Goal: Transaction & Acquisition: Download file/media

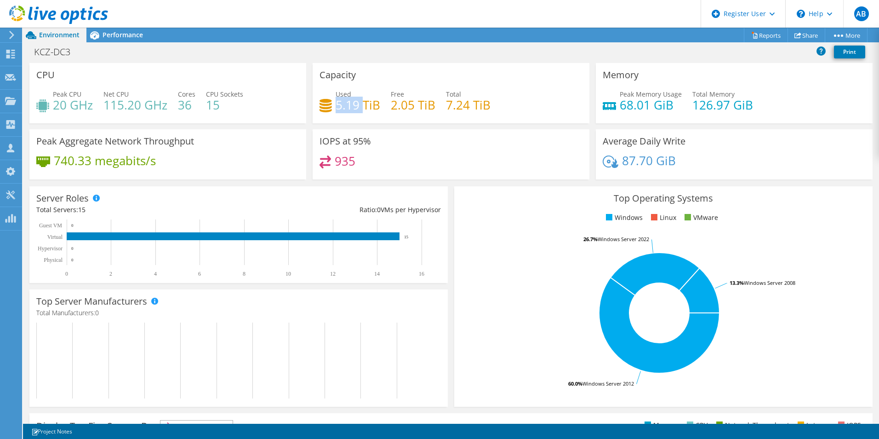
drag, startPoint x: 335, startPoint y: 109, endPoint x: 362, endPoint y: 109, distance: 26.7
click at [362, 109] on h4 "5.19 TiB" at bounding box center [358, 105] width 45 height 10
click at [810, 98] on div "Peak Memory Usage 68.01 GiB Total Memory 126.97 GiB" at bounding box center [734, 104] width 263 height 30
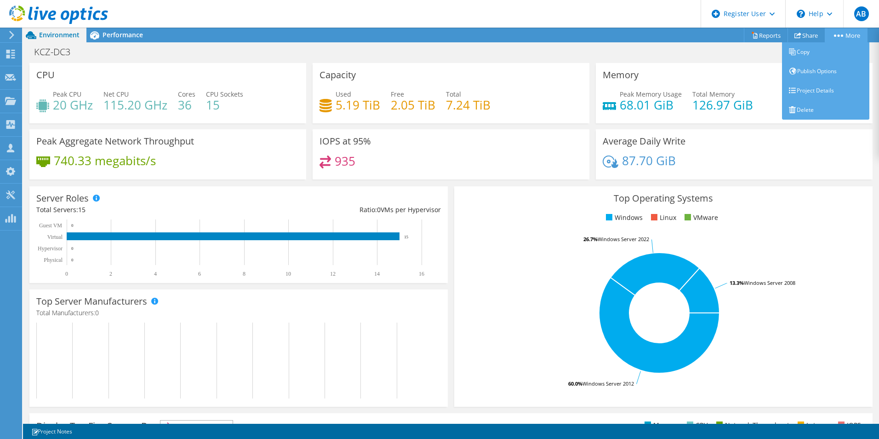
click at [850, 39] on link "More" at bounding box center [846, 35] width 43 height 14
click at [816, 90] on link "Project Details" at bounding box center [825, 90] width 87 height 19
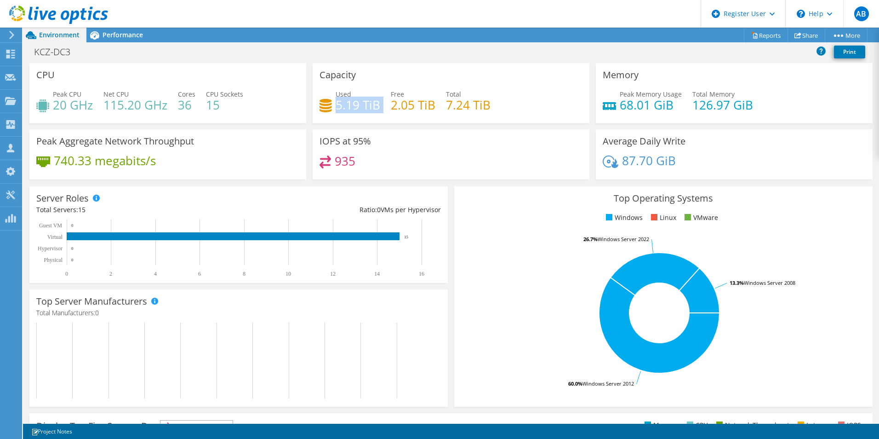
drag, startPoint x: 334, startPoint y: 106, endPoint x: 380, endPoint y: 106, distance: 45.5
click at [380, 106] on div "Used 5.19 TiB Free 2.05 TiB Total 7.24 TiB" at bounding box center [451, 104] width 263 height 30
copy div "5.19 TiB"
click at [410, 110] on h4 "2.05 TiB" at bounding box center [413, 105] width 45 height 10
drag, startPoint x: 391, startPoint y: 104, endPoint x: 431, endPoint y: 107, distance: 41.0
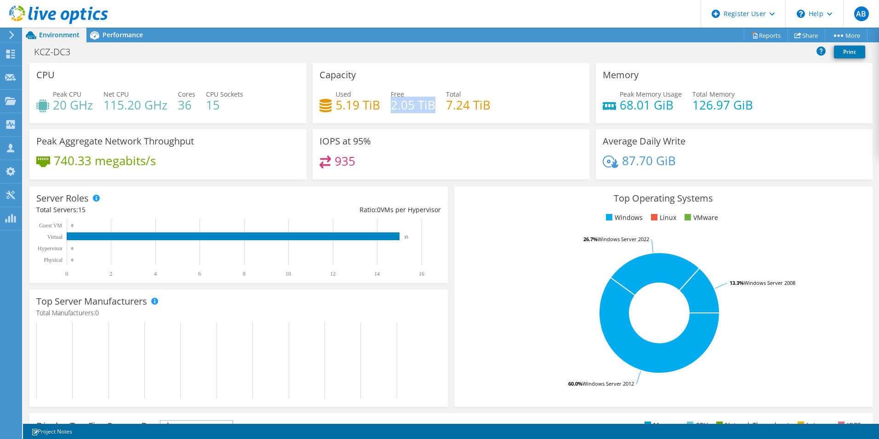
click at [431, 107] on h4 "2.05 TiB" at bounding box center [413, 105] width 45 height 10
copy h4 "2.05 TiB"
drag, startPoint x: 443, startPoint y: 103, endPoint x: 487, endPoint y: 106, distance: 43.8
click at [487, 106] on div "Used 5.19 TiB Free 2.05 TiB Total 7.24 TiB" at bounding box center [451, 104] width 263 height 30
copy h4 "7.24 TiB"
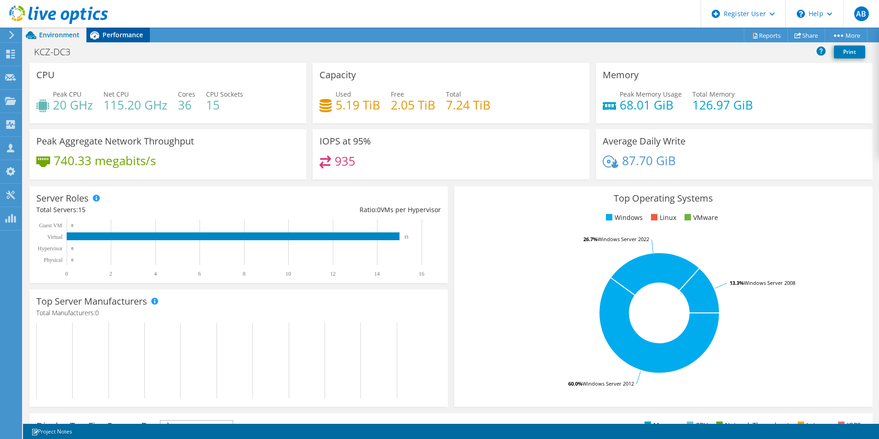
click at [105, 33] on span "Performance" at bounding box center [123, 34] width 40 height 9
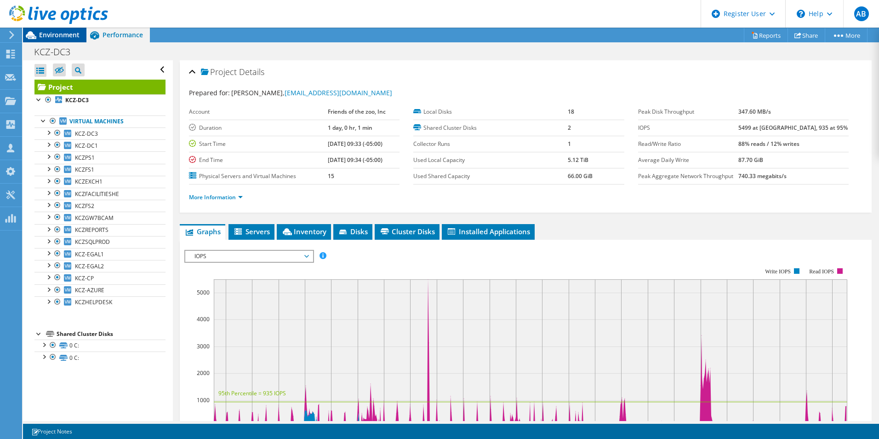
click at [37, 34] on icon at bounding box center [31, 35] width 16 height 16
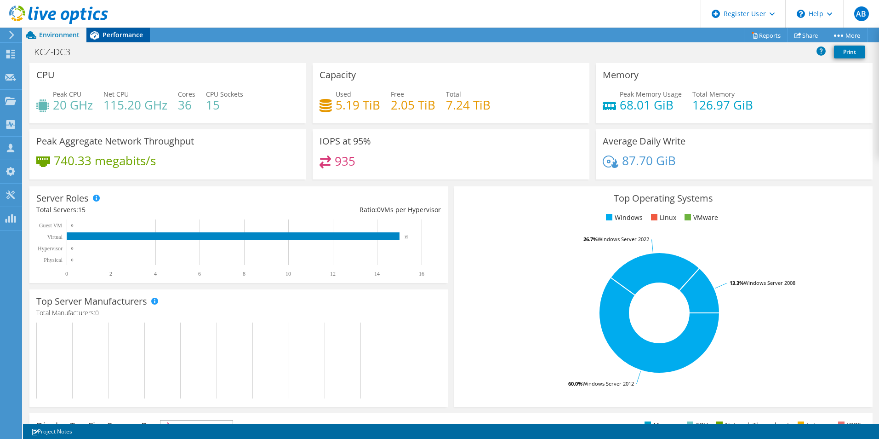
click at [104, 36] on span "Performance" at bounding box center [123, 34] width 40 height 9
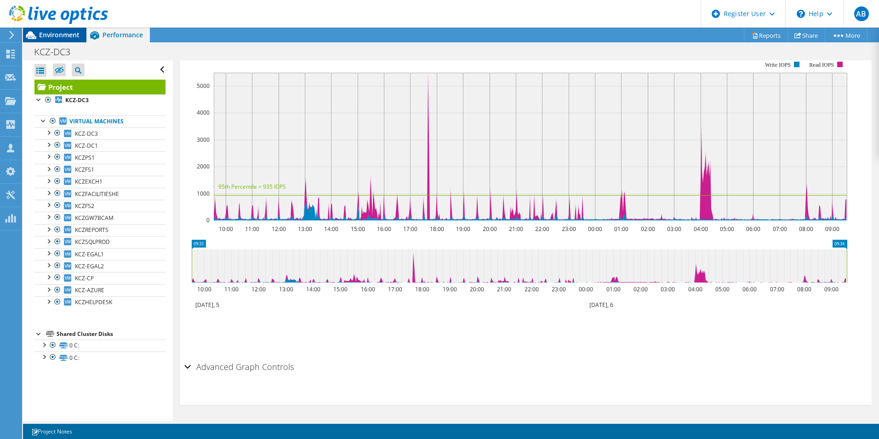
click at [57, 34] on span "Environment" at bounding box center [59, 34] width 40 height 9
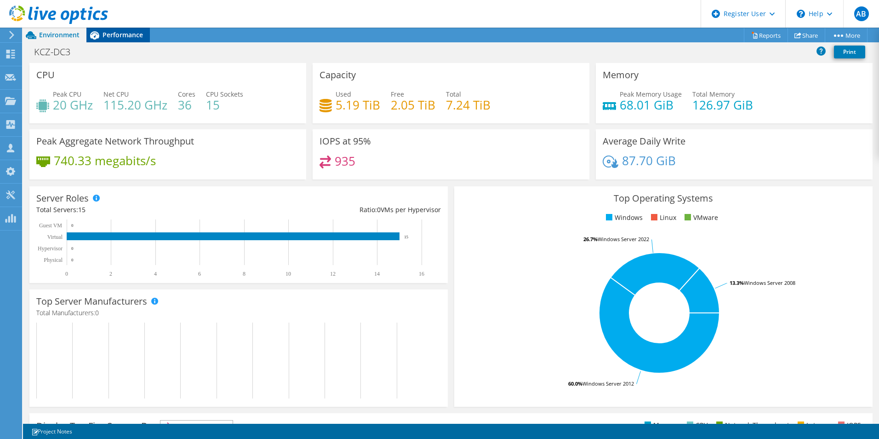
click at [130, 40] on div "Performance" at bounding box center [117, 35] width 63 height 15
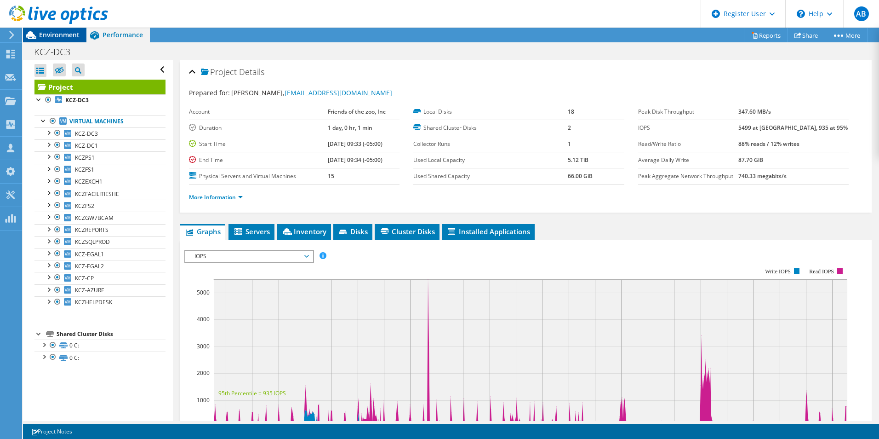
click at [65, 41] on div "Environment" at bounding box center [54, 35] width 63 height 15
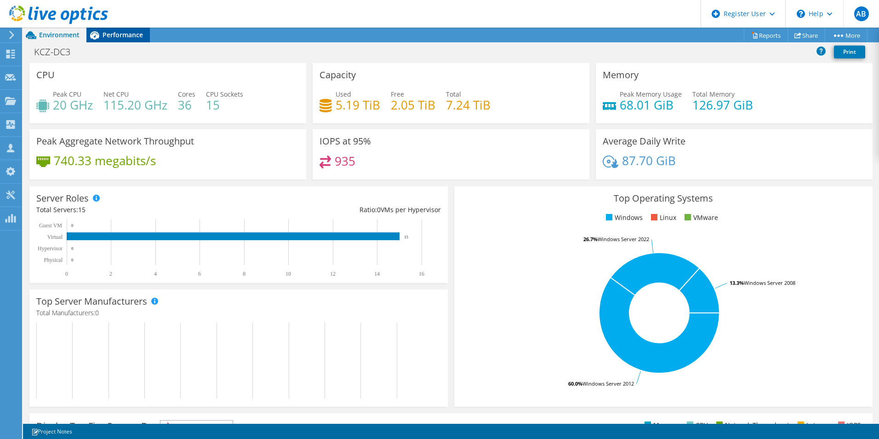
click at [106, 33] on span "Performance" at bounding box center [123, 34] width 40 height 9
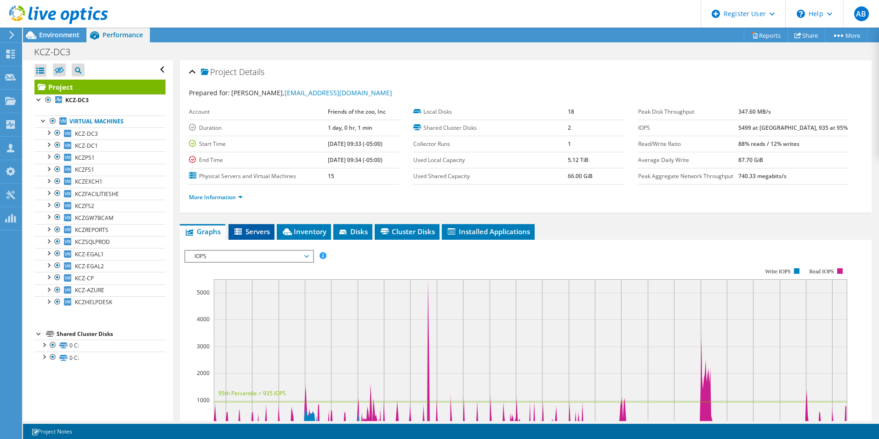
click at [244, 232] on span "Servers" at bounding box center [251, 231] width 37 height 9
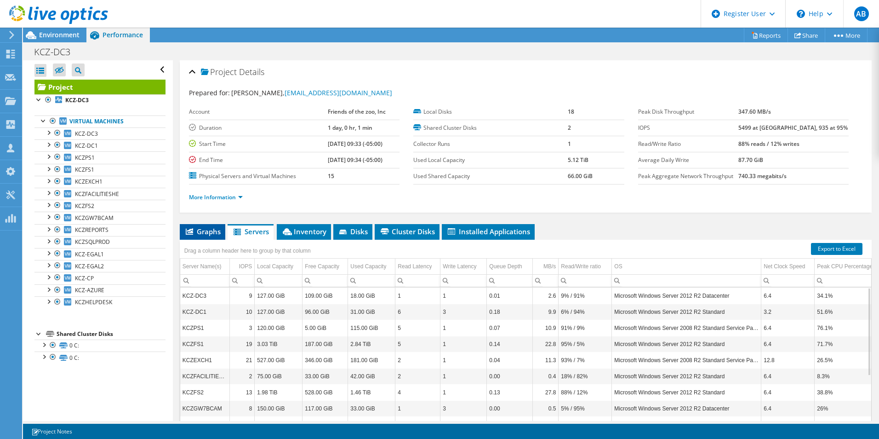
click at [213, 230] on span "Graphs" at bounding box center [202, 231] width 36 height 9
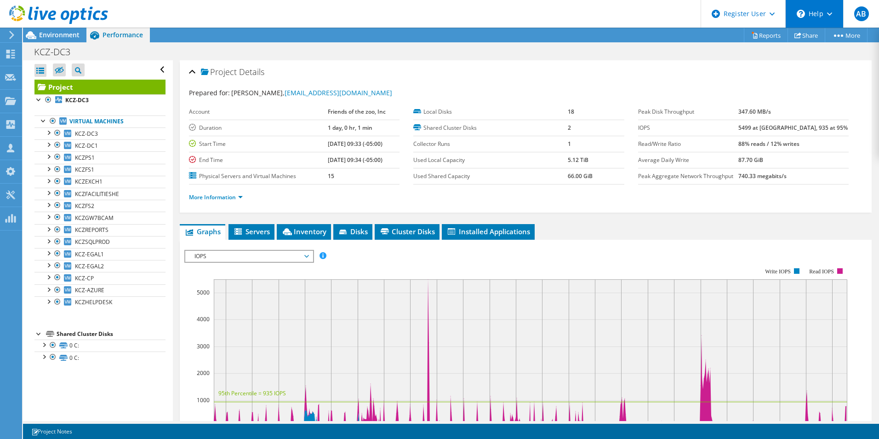
click at [825, 14] on div "\n Help" at bounding box center [815, 14] width 58 height 28
click at [862, 12] on span "AB" at bounding box center [862, 13] width 15 height 15
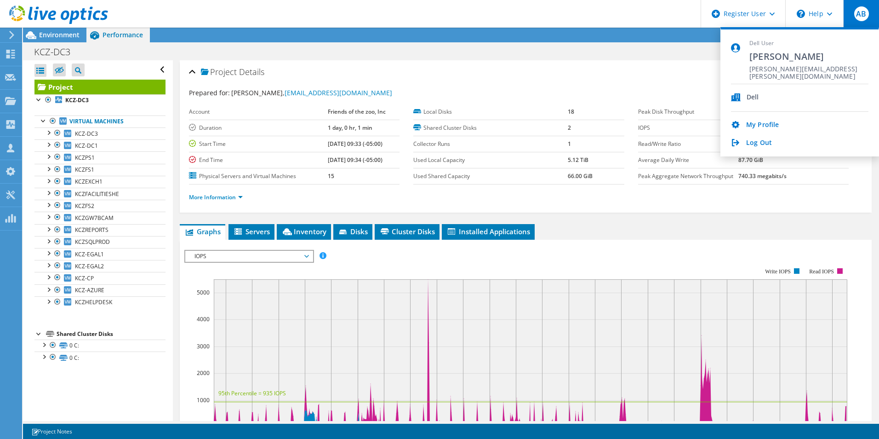
click at [862, 12] on span "AB" at bounding box center [862, 13] width 15 height 15
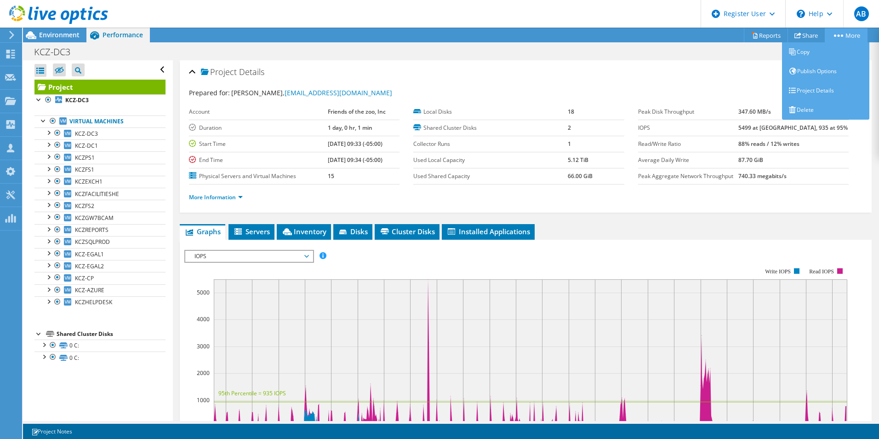
click at [838, 35] on circle at bounding box center [839, 35] width 2 height 2
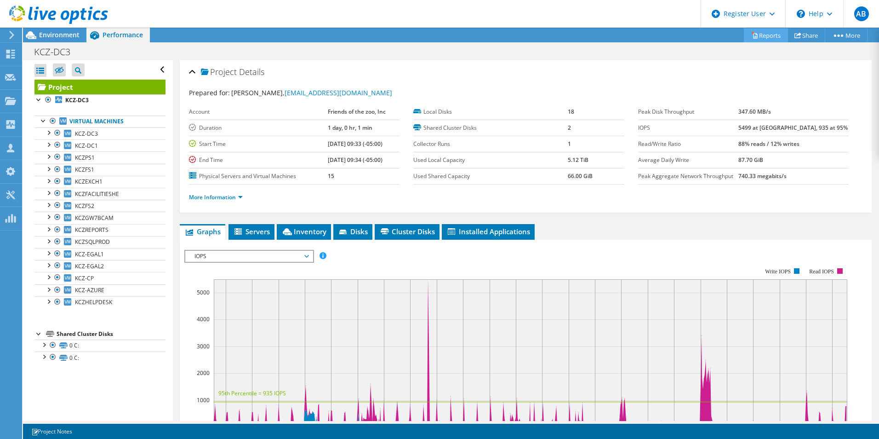
click at [758, 38] on link "Reports" at bounding box center [766, 35] width 44 height 14
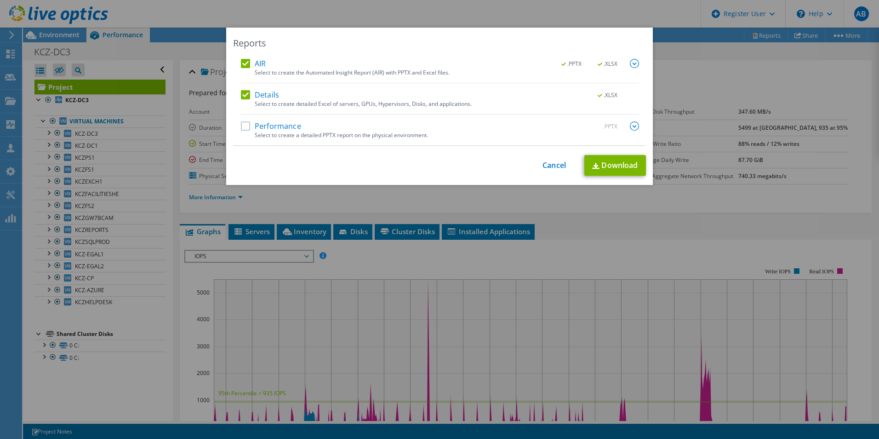
click at [738, 101] on div "Reports AIR .PPTX .XLSX Select to create the Automated Insight Report (AIR) wit…" at bounding box center [439, 220] width 879 height 384
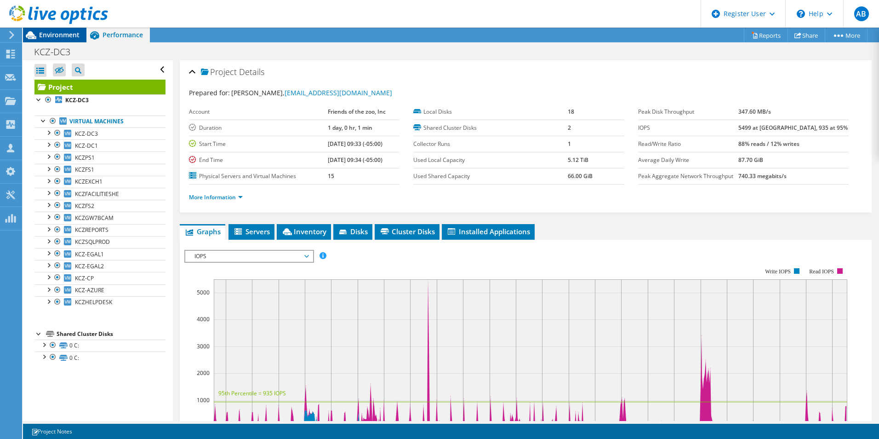
click at [76, 31] on span "Environment" at bounding box center [59, 34] width 40 height 9
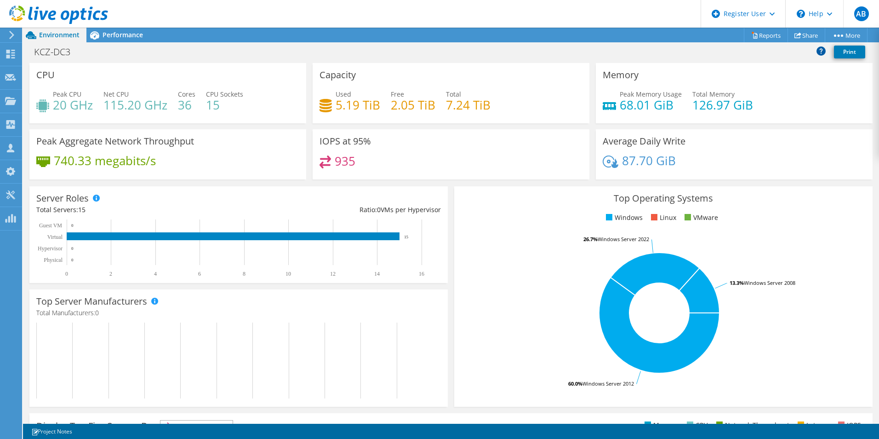
click at [822, 52] on icon at bounding box center [821, 50] width 9 height 9
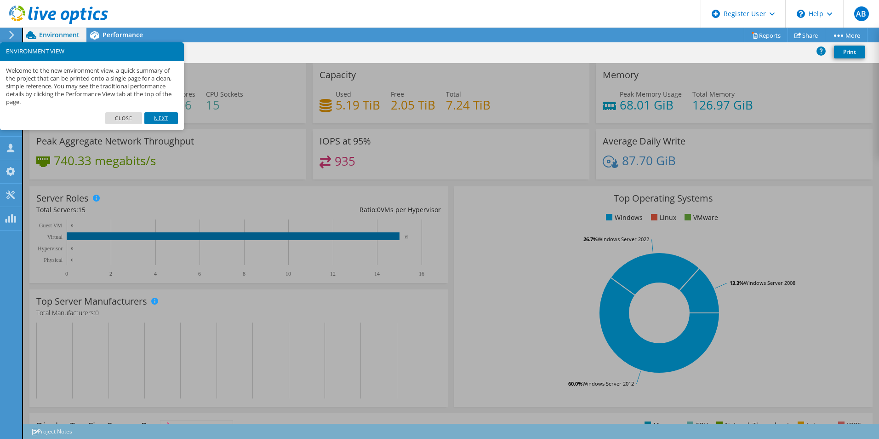
click at [170, 116] on link "Next" at bounding box center [160, 118] width 33 height 12
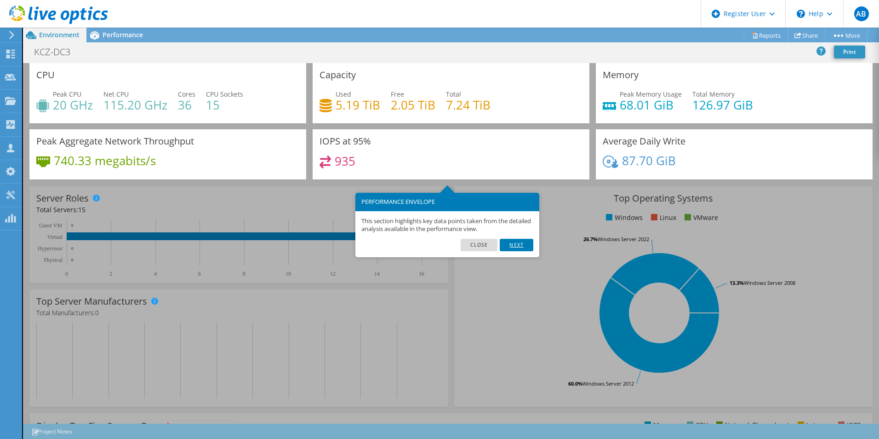
click at [514, 244] on link "Next" at bounding box center [516, 245] width 33 height 12
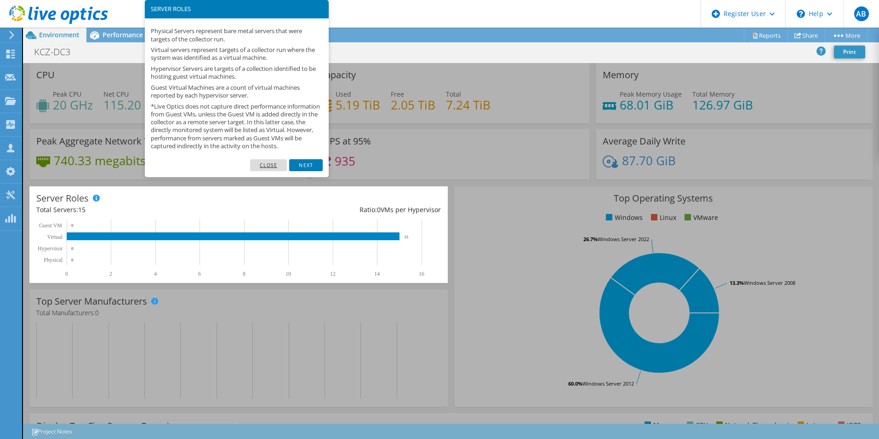
click at [279, 171] on link "Close" at bounding box center [268, 165] width 37 height 12
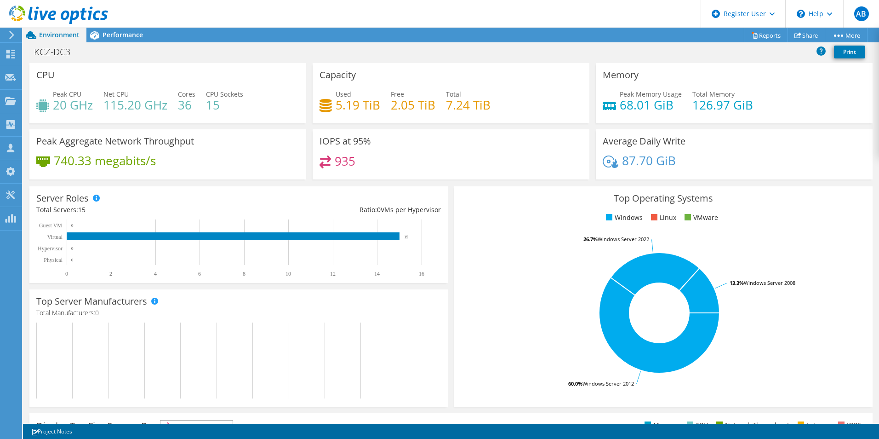
click at [422, 17] on header "AB Dell User Ana Batista Ana.Batista@Dell.com Dell My Profile Log Out \n Help E…" at bounding box center [439, 14] width 879 height 28
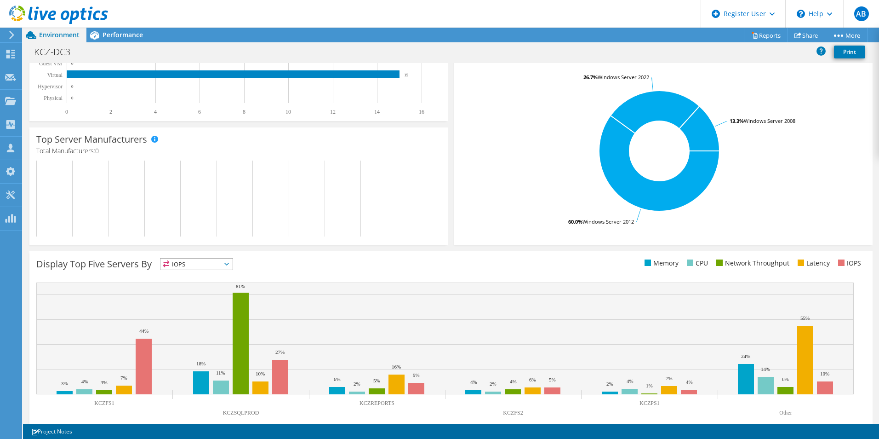
scroll to position [175, 0]
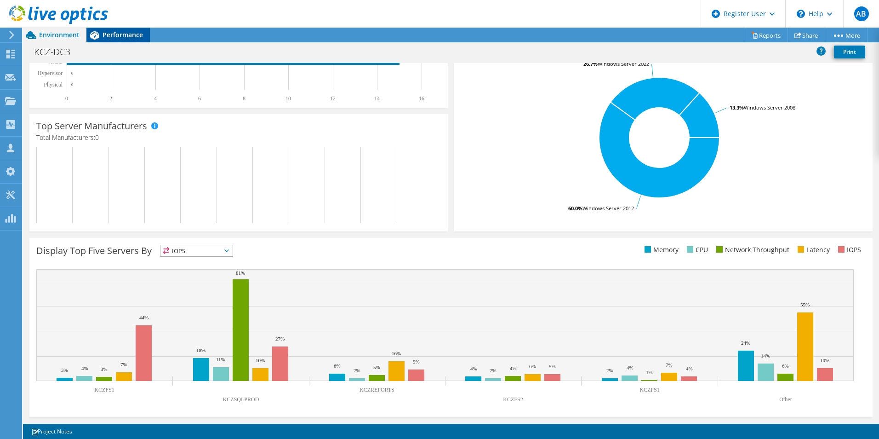
click at [116, 33] on span "Performance" at bounding box center [123, 34] width 40 height 9
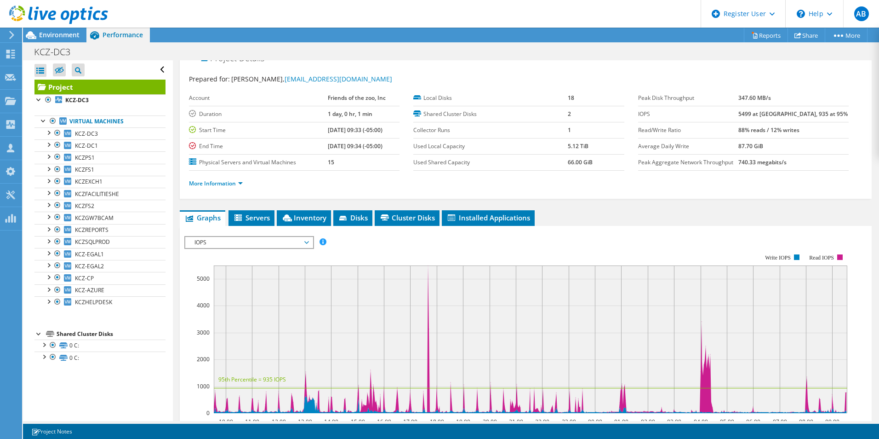
scroll to position [0, 0]
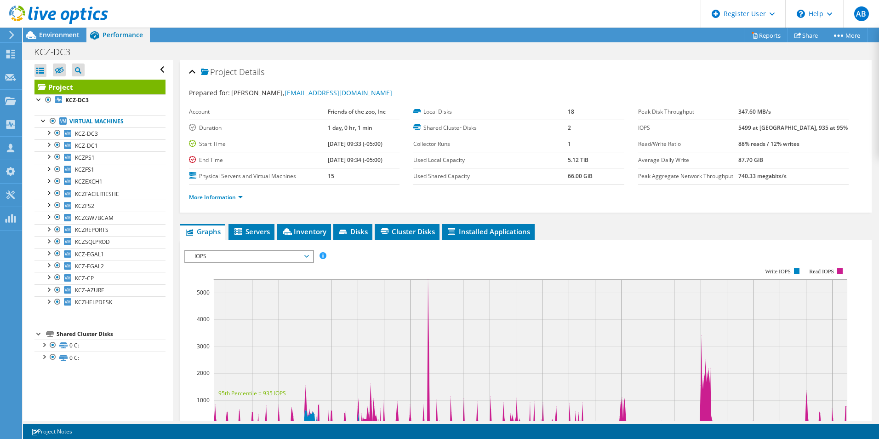
click at [217, 203] on div "More Information" at bounding box center [526, 197] width 674 height 26
click at [218, 201] on li "More Information" at bounding box center [218, 197] width 59 height 10
click at [226, 196] on link "More Information" at bounding box center [216, 197] width 54 height 8
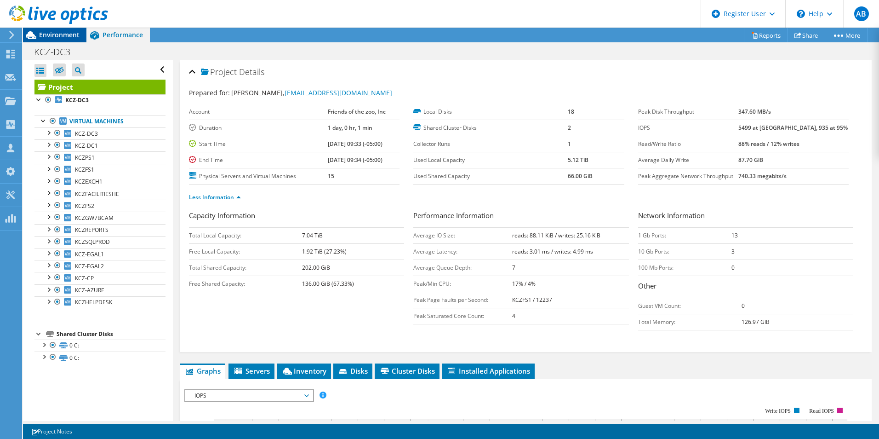
click at [54, 33] on span "Environment" at bounding box center [59, 34] width 40 height 9
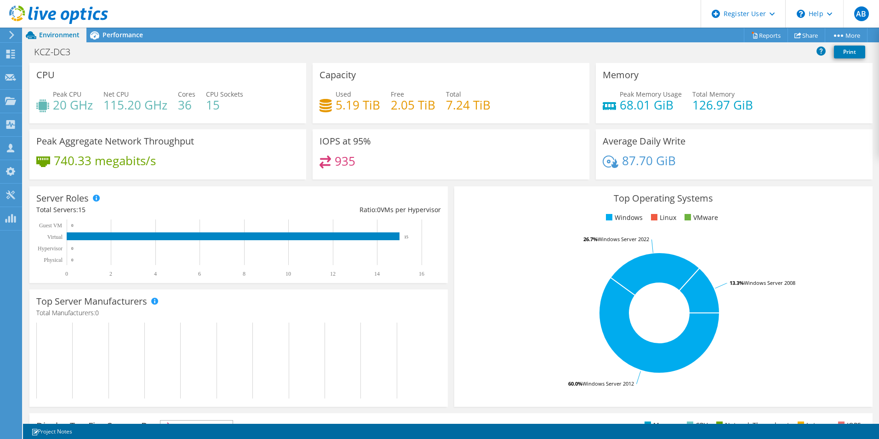
scroll to position [230, 0]
click at [135, 40] on div "Performance" at bounding box center [117, 35] width 63 height 15
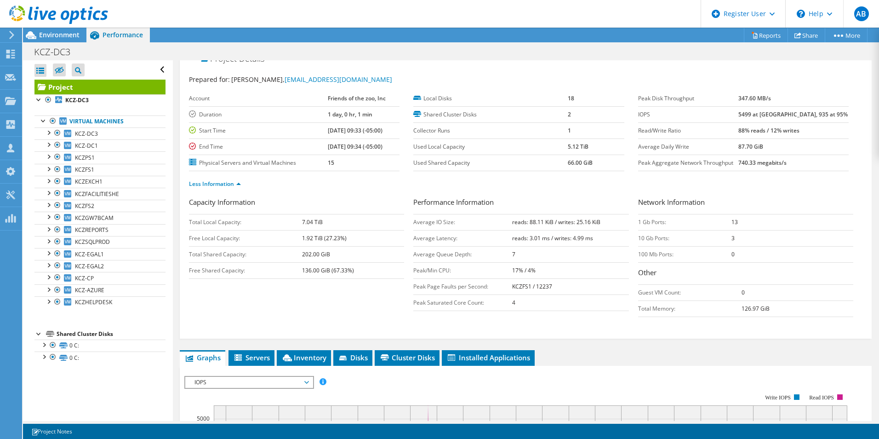
scroll to position [0, 0]
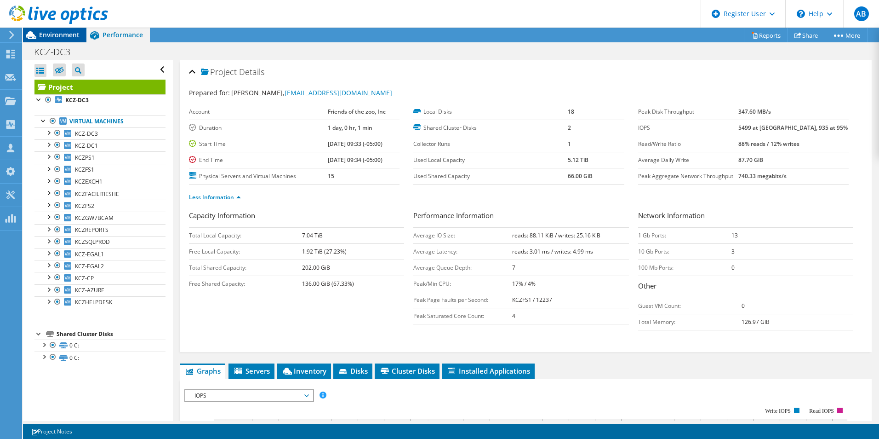
click at [53, 39] on span "Environment" at bounding box center [59, 34] width 40 height 9
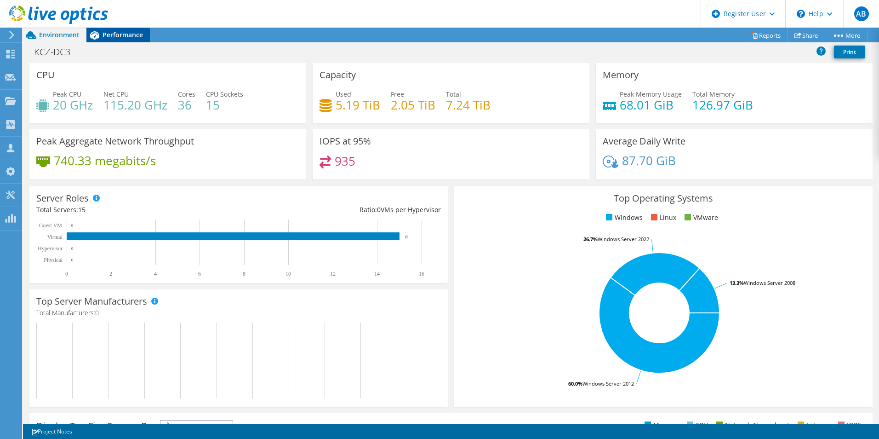
click at [132, 38] on span "Performance" at bounding box center [123, 34] width 40 height 9
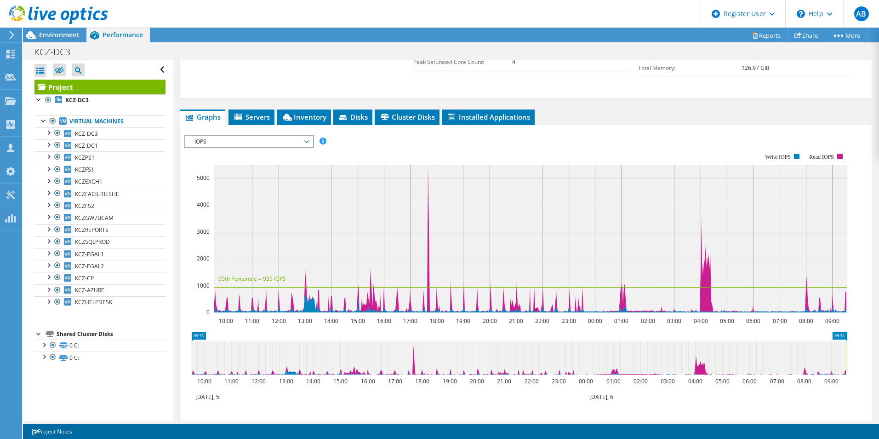
scroll to position [300, 0]
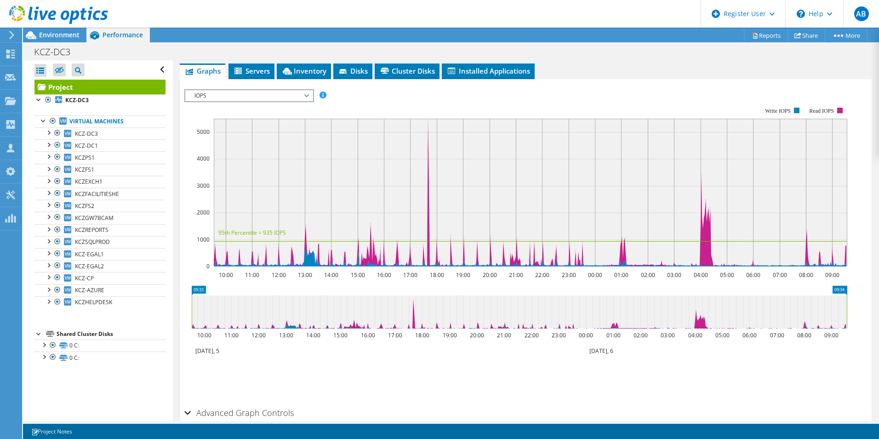
click at [251, 75] on span "Servers" at bounding box center [251, 70] width 37 height 9
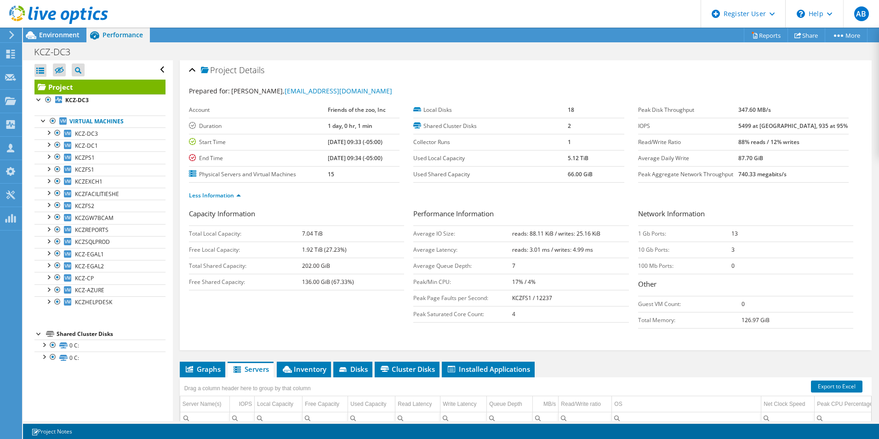
scroll to position [0, 0]
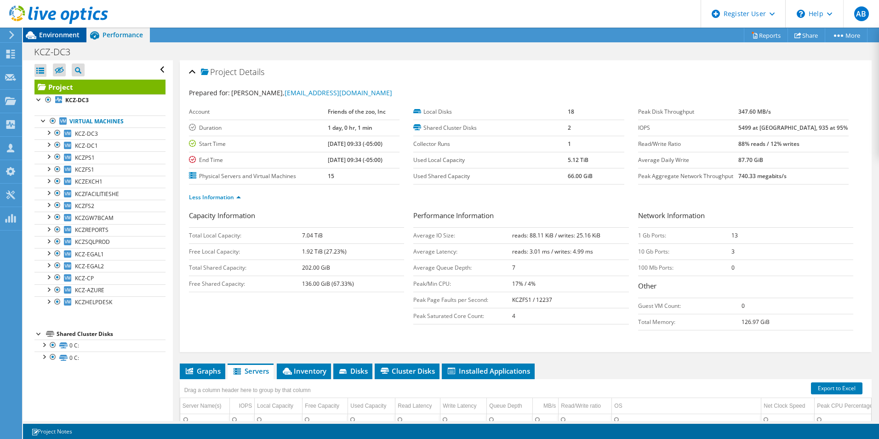
click at [68, 32] on span "Environment" at bounding box center [59, 34] width 40 height 9
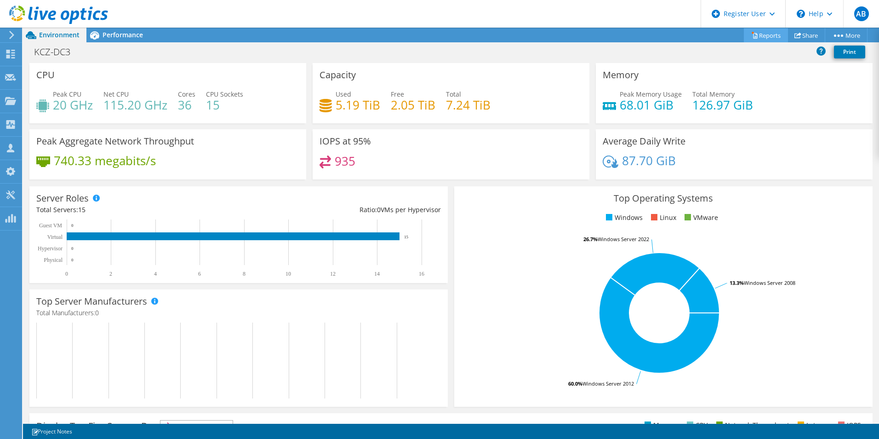
click at [769, 34] on link "Reports" at bounding box center [766, 35] width 44 height 14
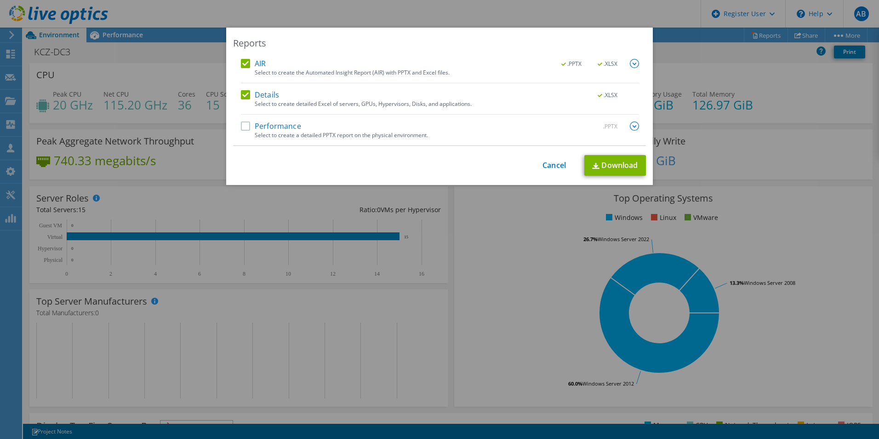
click at [241, 97] on label "Details" at bounding box center [260, 94] width 38 height 9
click at [0, 0] on input "Details" at bounding box center [0, 0] width 0 height 0
click at [241, 66] on label "AIR" at bounding box center [253, 63] width 25 height 9
click at [0, 0] on input "AIR" at bounding box center [0, 0] width 0 height 0
click at [247, 129] on label "Performance" at bounding box center [271, 125] width 60 height 9
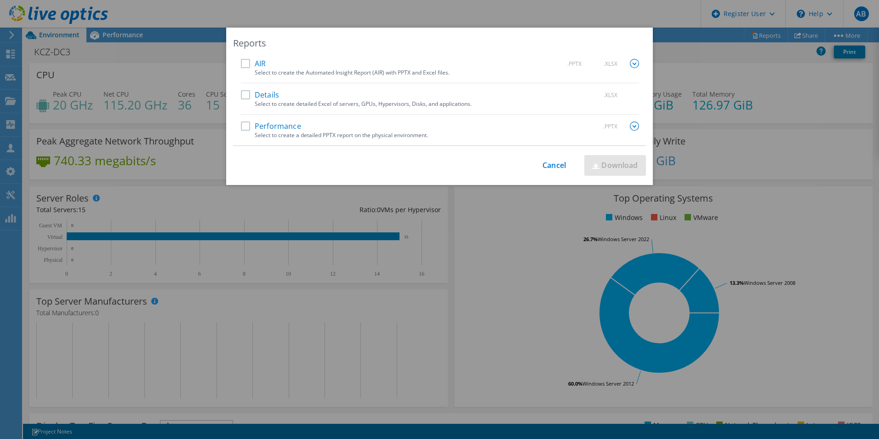
click at [0, 0] on input "Performance" at bounding box center [0, 0] width 0 height 0
click at [620, 162] on link "Download" at bounding box center [616, 165] width 62 height 21
click at [543, 167] on link "Cancel" at bounding box center [554, 165] width 23 height 9
